Goal: Task Accomplishment & Management: Use online tool/utility

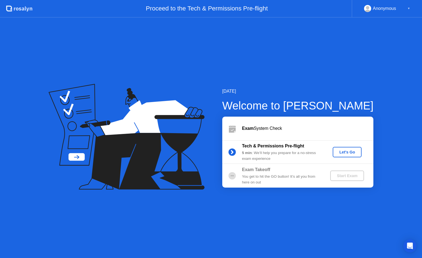
click at [349, 153] on div "Let's Go" at bounding box center [347, 152] width 24 height 4
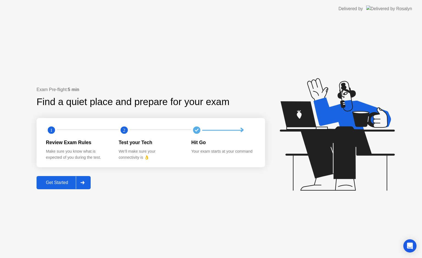
click at [56, 182] on div "Get Started" at bounding box center [57, 182] width 38 height 5
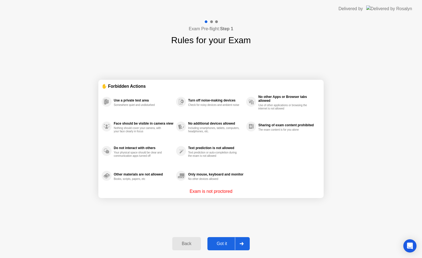
click at [229, 242] on div "Got it" at bounding box center [222, 243] width 26 height 5
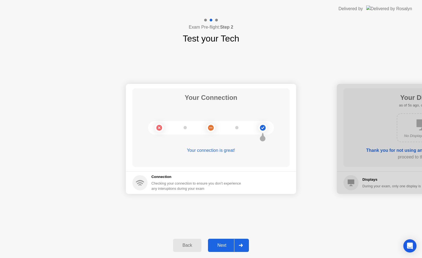
click at [228, 248] on div "Next" at bounding box center [222, 245] width 24 height 5
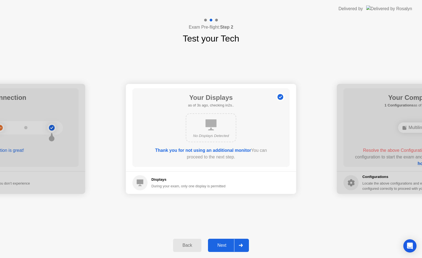
click at [228, 248] on div "Next" at bounding box center [222, 245] width 24 height 5
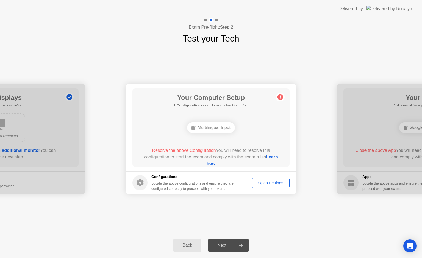
click at [273, 181] on div "Open Settings" at bounding box center [271, 183] width 34 height 4
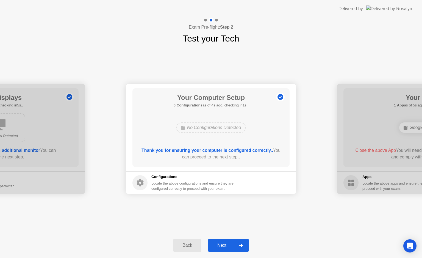
click at [222, 246] on div "Next" at bounding box center [222, 245] width 24 height 5
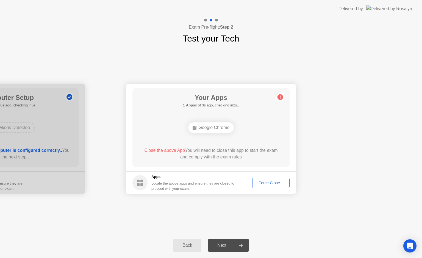
click at [272, 181] on div "Force Close..." at bounding box center [271, 183] width 34 height 4
click at [266, 186] on button "Force Close..." at bounding box center [270, 183] width 37 height 10
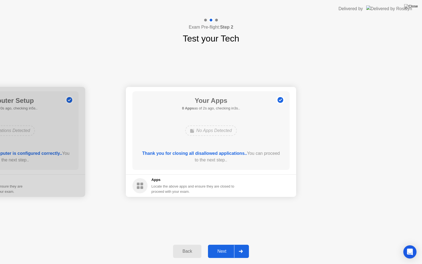
click at [222, 255] on button "Next" at bounding box center [228, 251] width 41 height 13
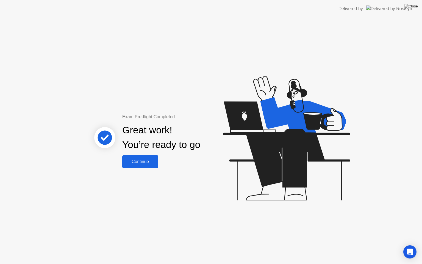
click at [147, 163] on div "Continue" at bounding box center [140, 161] width 33 height 5
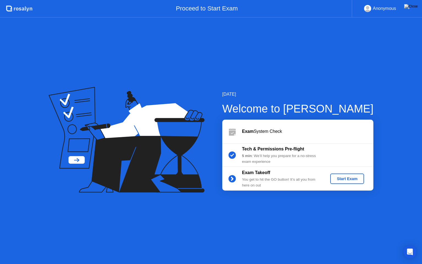
click at [346, 182] on button "Start Exam" at bounding box center [347, 178] width 34 height 10
